Goal: Find specific page/section: Find specific page/section

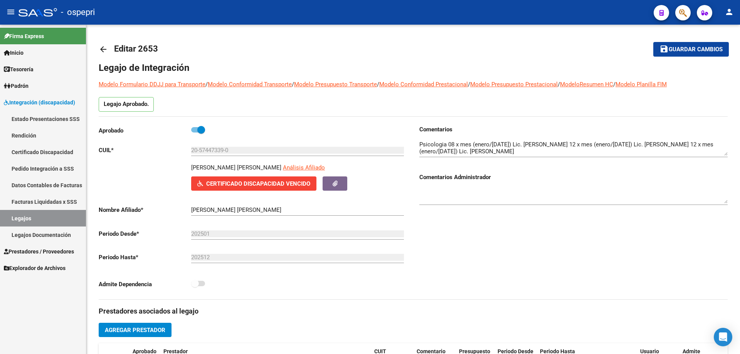
scroll to position [27, 0]
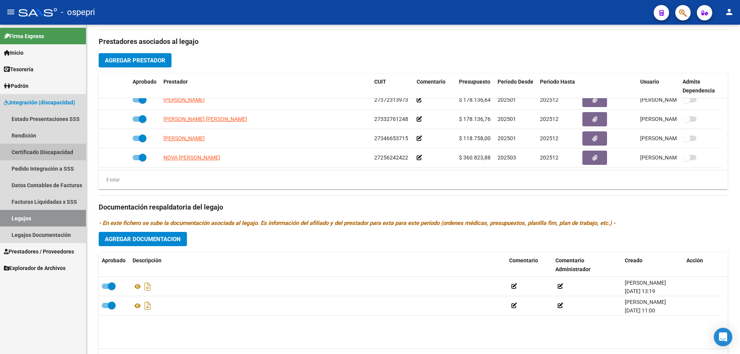
click at [34, 150] on link "Certificado Discapacidad" at bounding box center [43, 152] width 86 height 17
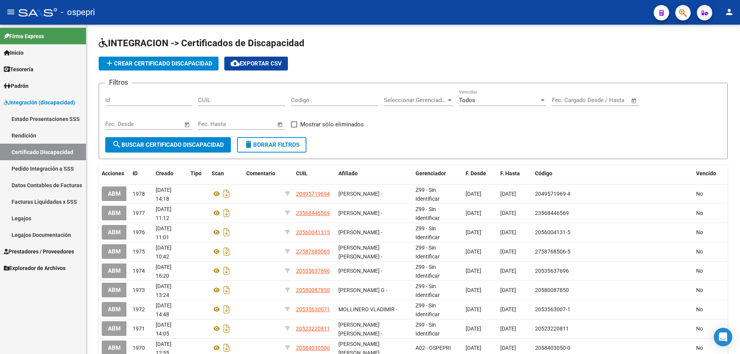
click at [20, 218] on link "Legajos" at bounding box center [43, 218] width 86 height 17
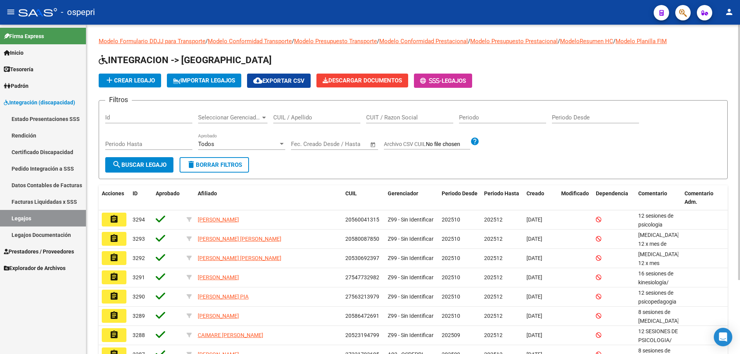
click at [291, 119] on input "CUIL / Apellido" at bounding box center [316, 117] width 87 height 7
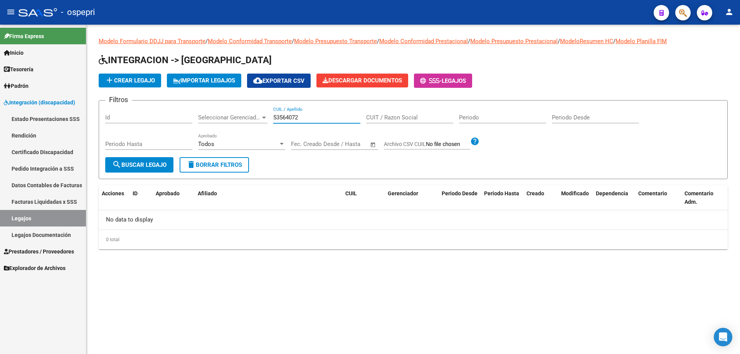
click at [279, 116] on input "53564072" at bounding box center [316, 117] width 87 height 7
type input "52564072"
click at [145, 163] on span "search Buscar Legajo" at bounding box center [139, 164] width 54 height 7
